Goal: Transaction & Acquisition: Purchase product/service

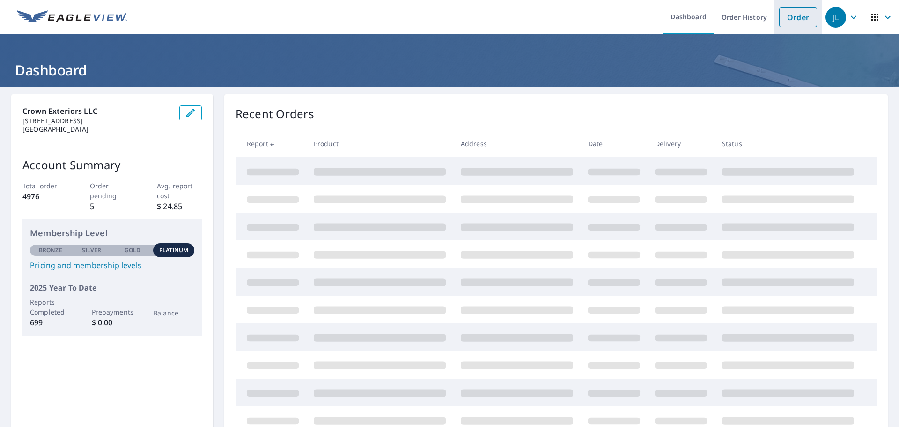
click at [803, 14] on link "Order" at bounding box center [798, 17] width 38 height 20
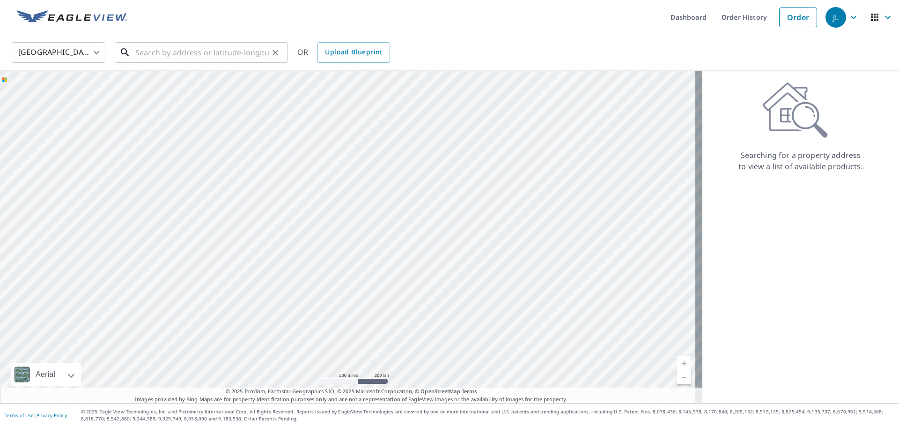
click at [228, 56] on input "text" at bounding box center [202, 52] width 134 height 26
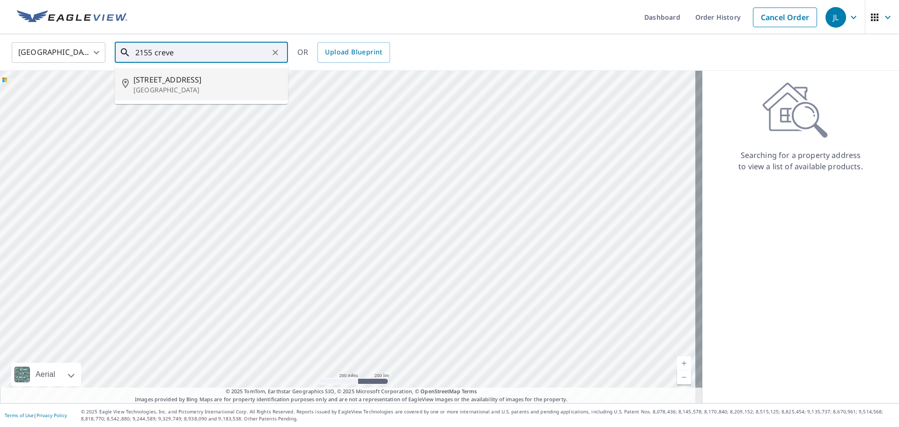
click at [242, 78] on span "[STREET_ADDRESS]" at bounding box center [207, 79] width 147 height 11
type input "[STREET_ADDRESS]"
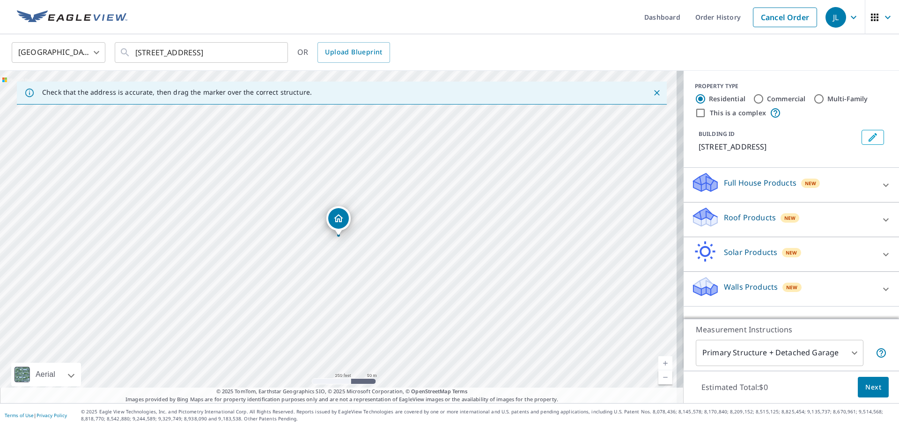
click at [766, 188] on p "Full House Products" at bounding box center [760, 182] width 73 height 11
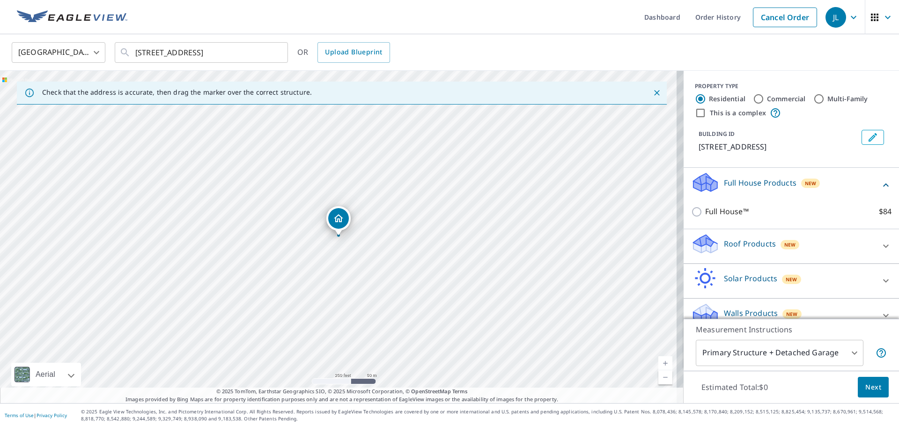
scroll to position [26, 0]
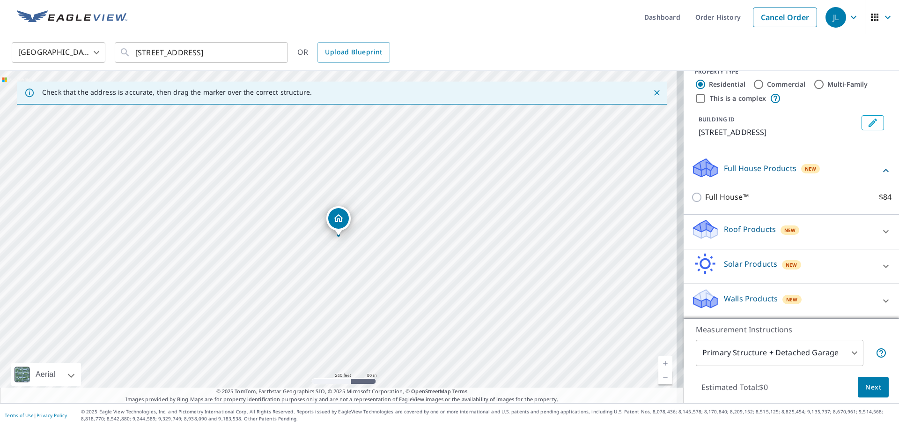
click at [742, 233] on p "Roof Products" at bounding box center [750, 228] width 52 height 11
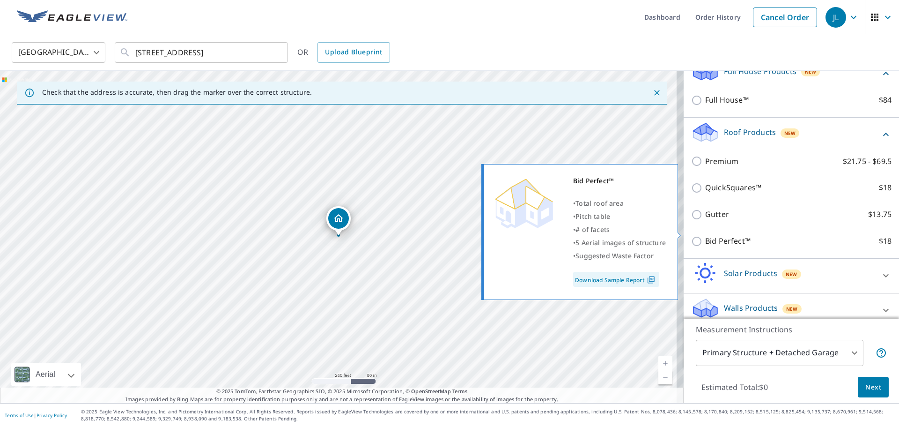
scroll to position [132, 0]
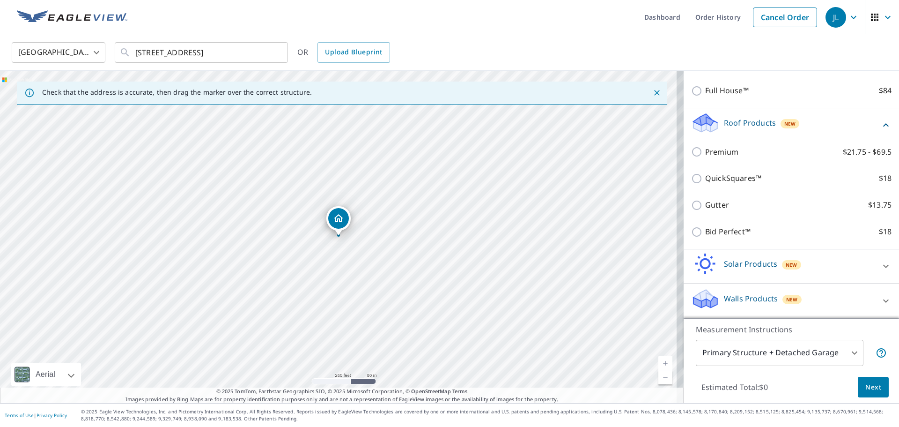
click at [756, 267] on p "Solar Products" at bounding box center [750, 263] width 53 height 11
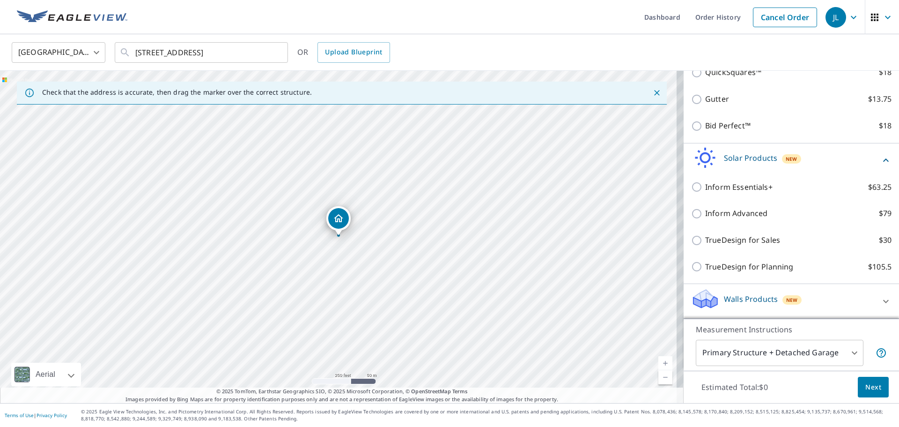
scroll to position [238, 0]
click at [738, 299] on p "Walls Products" at bounding box center [751, 298] width 54 height 11
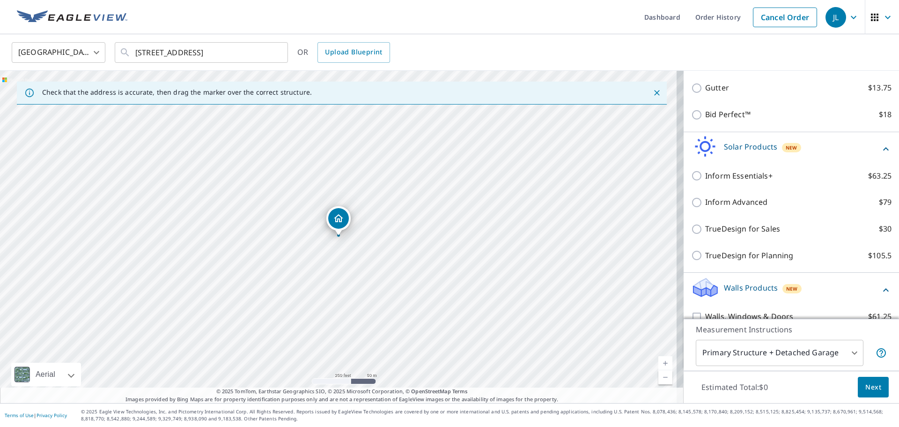
click at [750, 293] on p "Walls Products" at bounding box center [751, 287] width 54 height 11
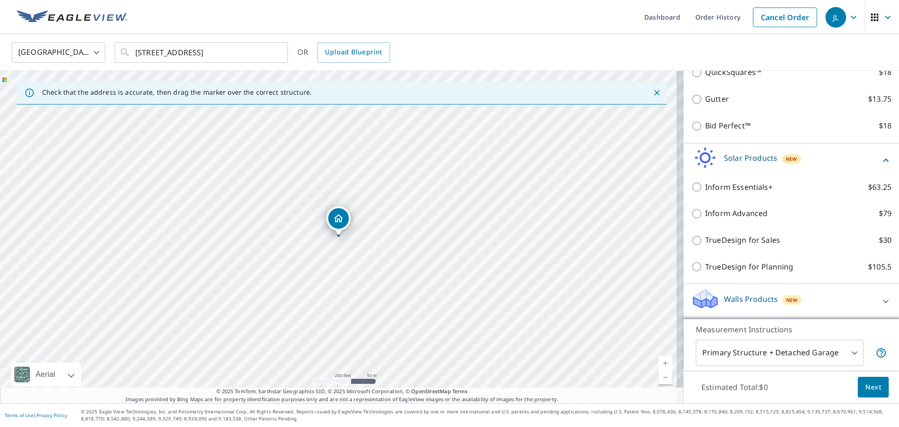
click at [787, 301] on span "New" at bounding box center [792, 299] width 12 height 7
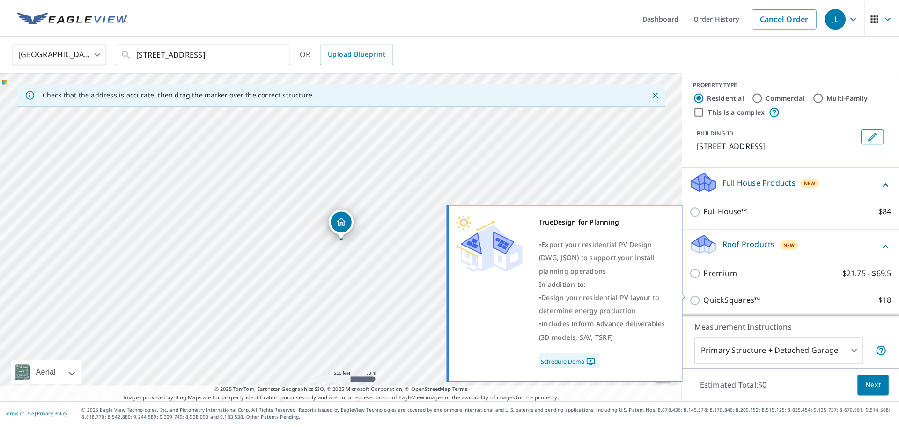
scroll to position [0, 0]
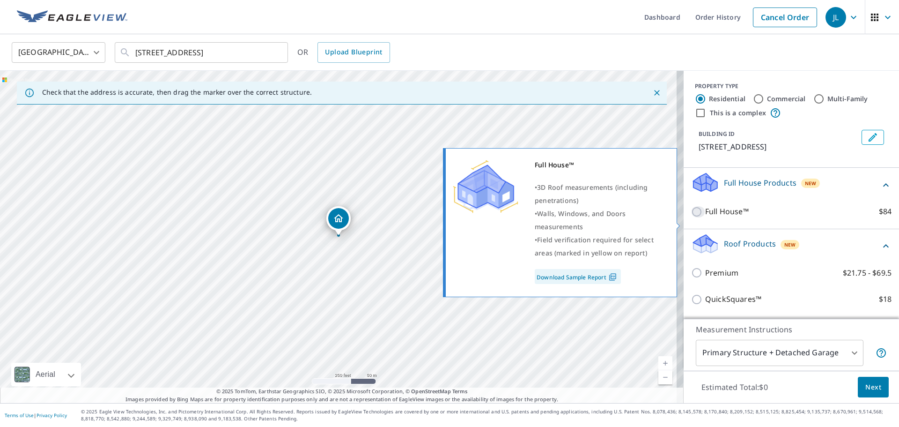
click at [693, 217] on input "Full House™ $84" at bounding box center [698, 211] width 14 height 11
checkbox input "true"
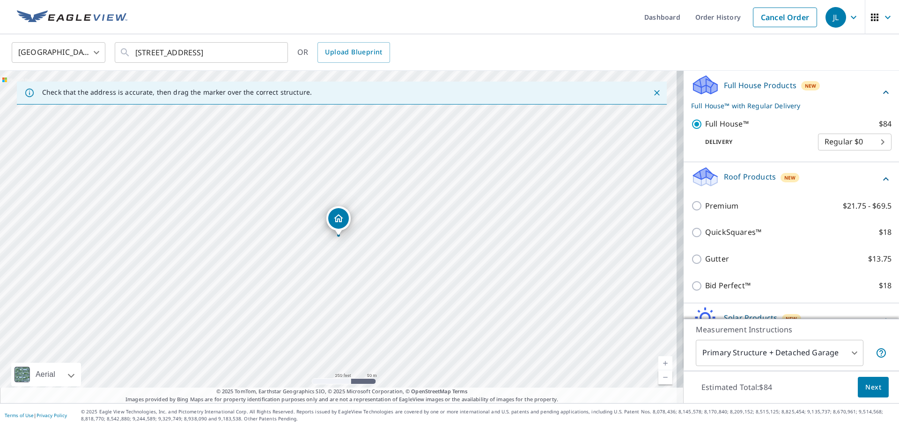
scroll to position [94, 0]
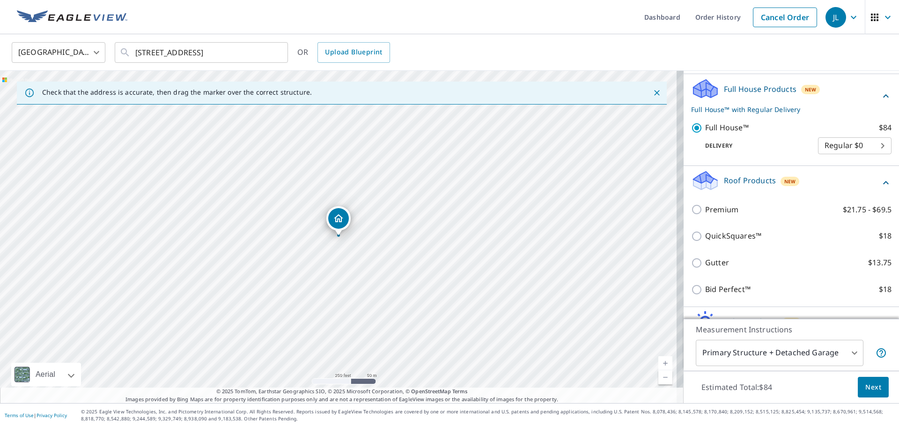
click at [872, 390] on span "Next" at bounding box center [874, 387] width 16 height 12
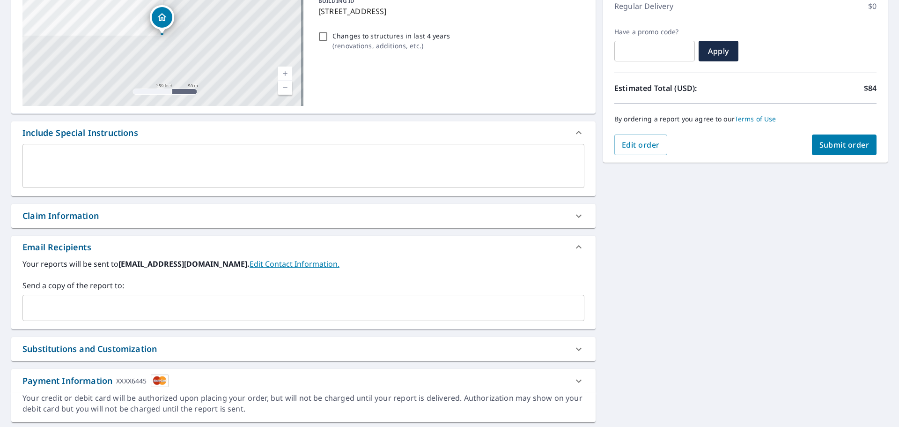
scroll to position [141, 0]
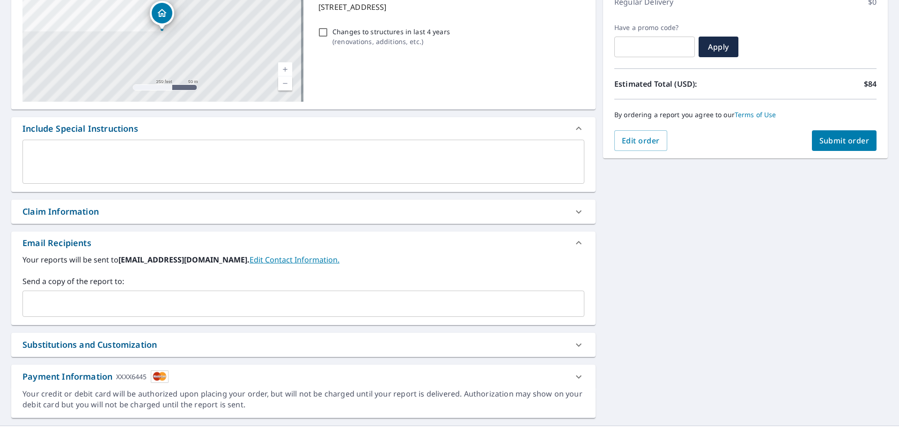
click at [117, 299] on input "text" at bounding box center [297, 304] width 540 height 18
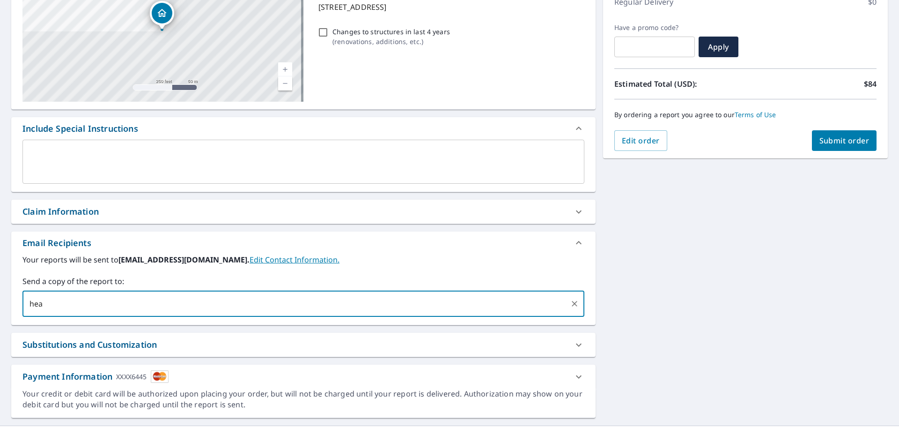
type input "[EMAIL_ADDRESS][DOMAIN_NAME]"
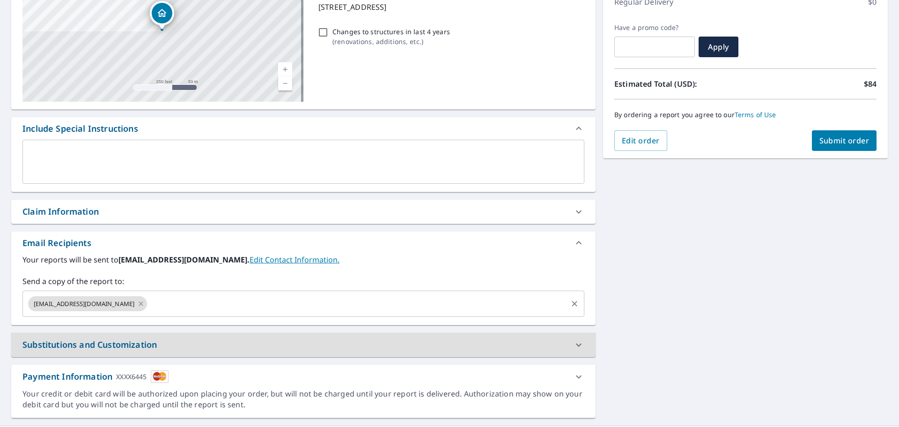
drag, startPoint x: 193, startPoint y: 308, endPoint x: 205, endPoint y: 302, distance: 13.6
click at [193, 308] on input "text" at bounding box center [357, 304] width 418 height 18
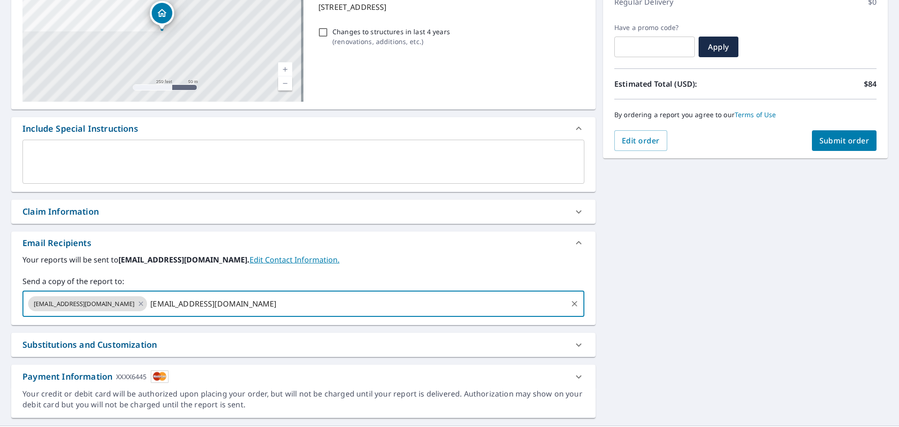
type input "[EMAIL_ADDRESS][DOMAIN_NAME]"
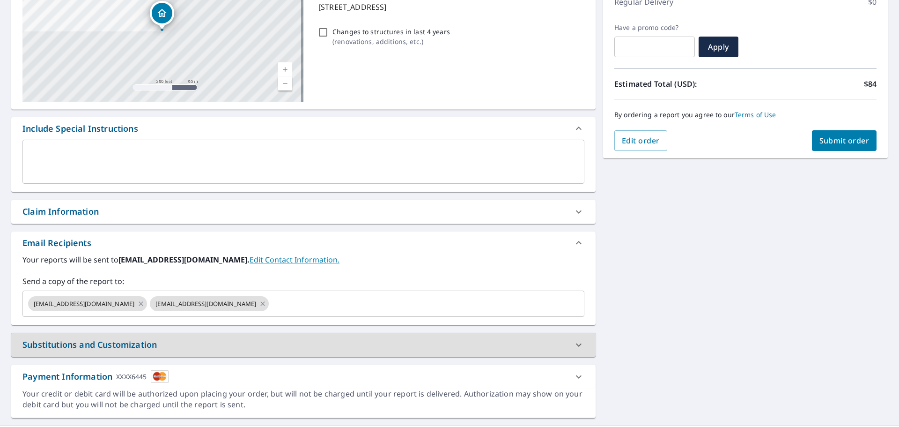
click at [850, 140] on span "Submit order" at bounding box center [845, 140] width 50 height 10
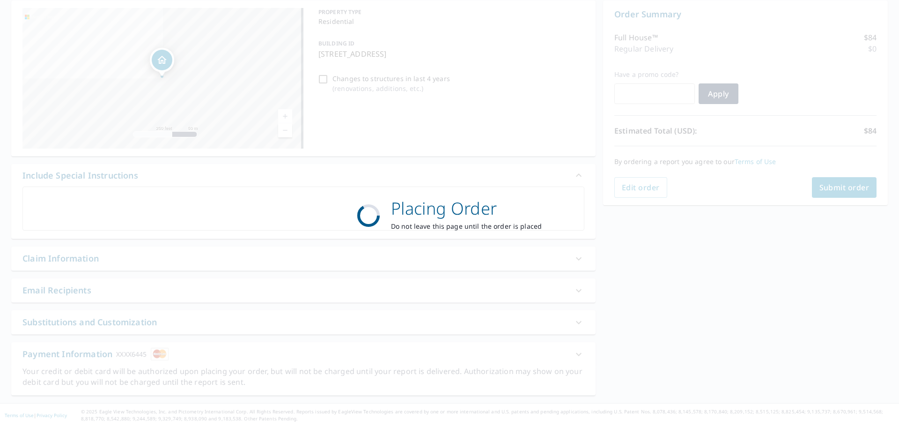
scroll to position [94, 0]
